Goal: Information Seeking & Learning: Understand process/instructions

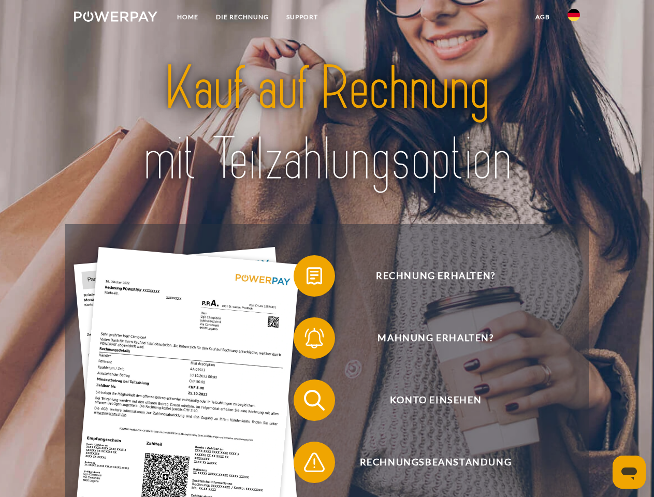
click at [116, 18] on img at bounding box center [115, 16] width 83 height 10
click at [574, 18] on img at bounding box center [574, 15] width 12 height 12
click at [542, 17] on link "agb" at bounding box center [543, 17] width 32 height 19
click at [307, 278] on span at bounding box center [299, 276] width 52 height 52
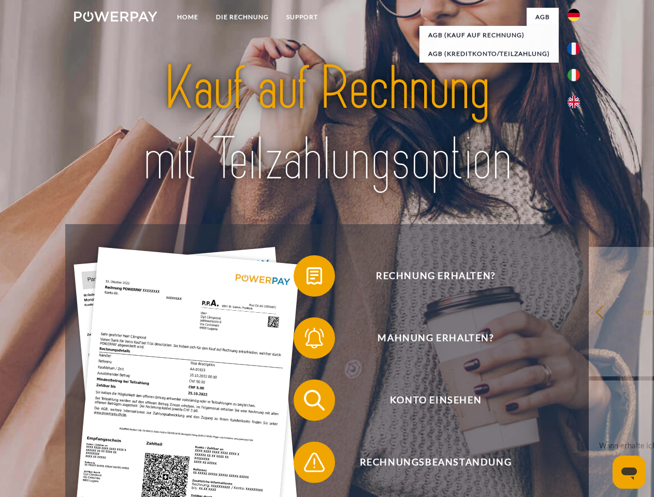
click at [307, 340] on span at bounding box center [299, 338] width 52 height 52
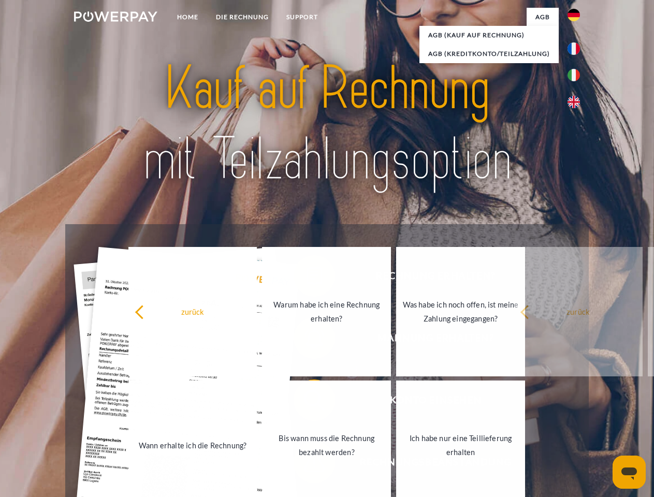
click at [307, 403] on link "Bis wann muss die Rechnung bezahlt werden?" at bounding box center [326, 446] width 129 height 130
click at [307, 465] on span at bounding box center [299, 463] width 52 height 52
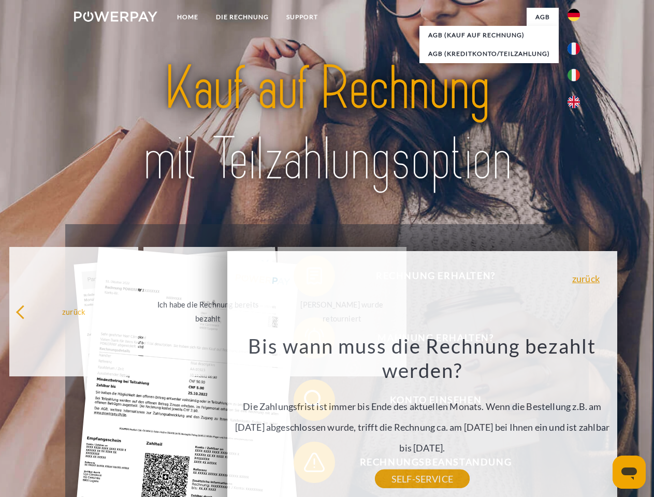
click at [629, 472] on icon "Messaging-Fenster öffnen" at bounding box center [630, 474] width 16 height 12
